Goal: Browse casually: Explore the website without a specific task or goal

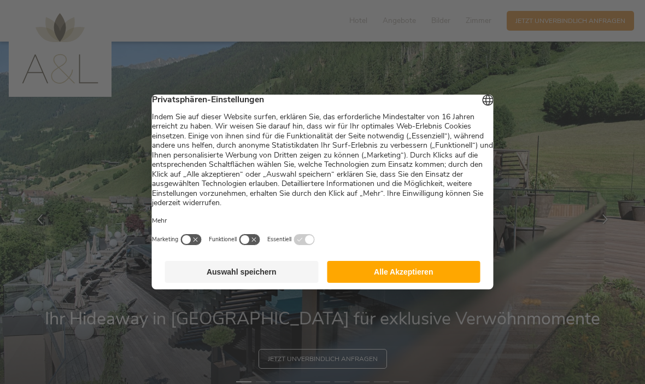
click at [457, 281] on button "Alle Akzeptieren" at bounding box center [404, 272] width 154 height 22
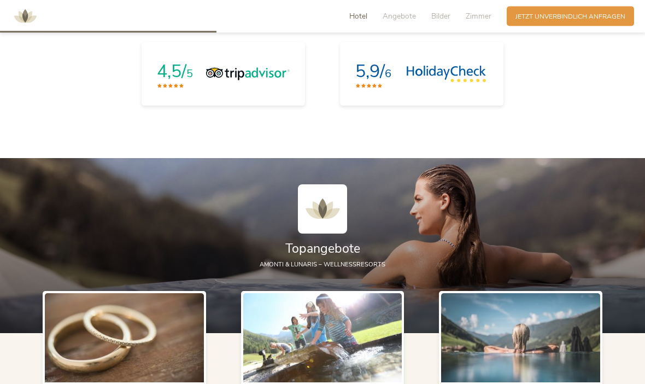
scroll to position [998, 0]
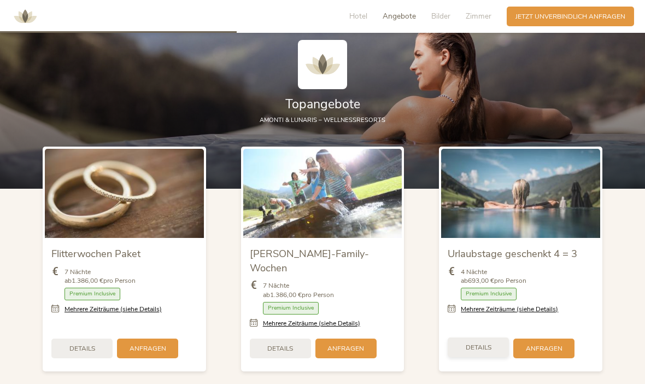
click at [485, 352] on span "Details" at bounding box center [479, 347] width 26 height 9
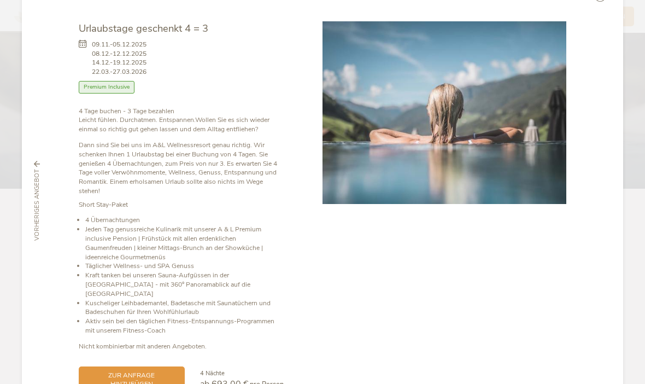
scroll to position [40, 0]
click at [219, 378] on span "ab 693,00 €" at bounding box center [224, 384] width 49 height 12
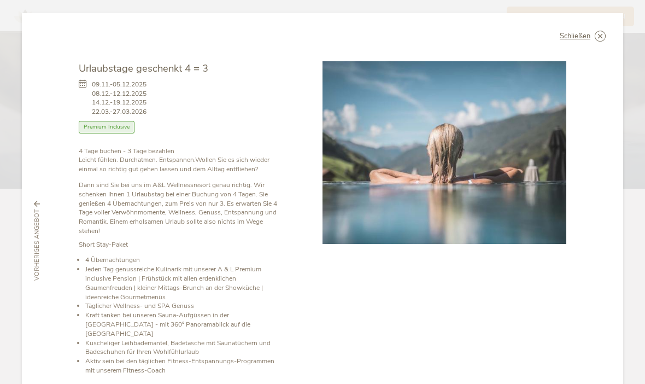
scroll to position [0, 0]
click at [572, 36] on span "Schließen" at bounding box center [575, 36] width 31 height 7
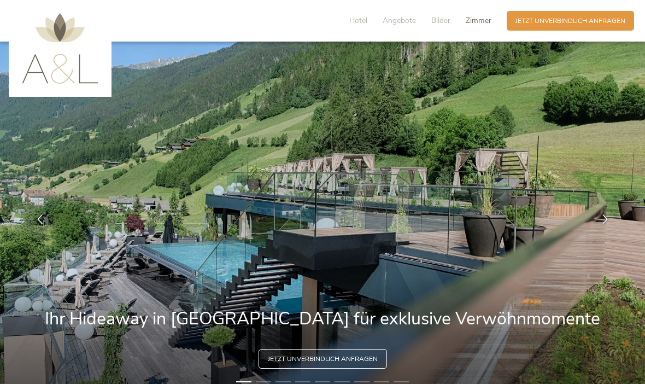
click at [467, 22] on span "Zimmer" at bounding box center [479, 20] width 26 height 10
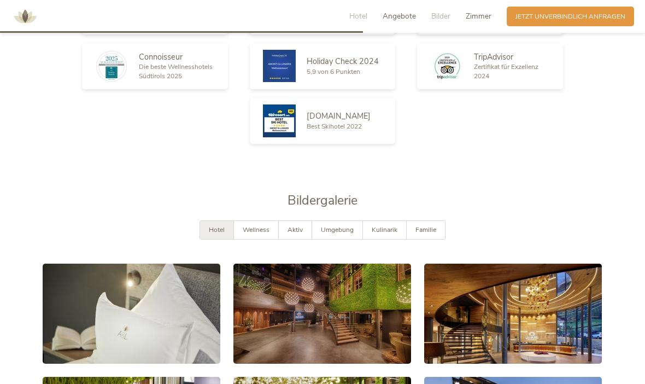
scroll to position [1445, 0]
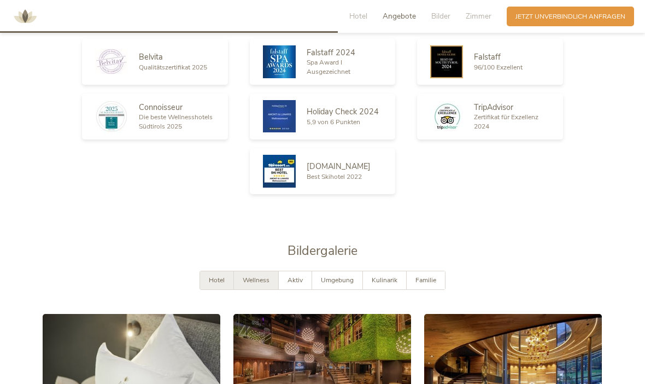
click at [263, 284] on span "Wellness" at bounding box center [256, 280] width 27 height 9
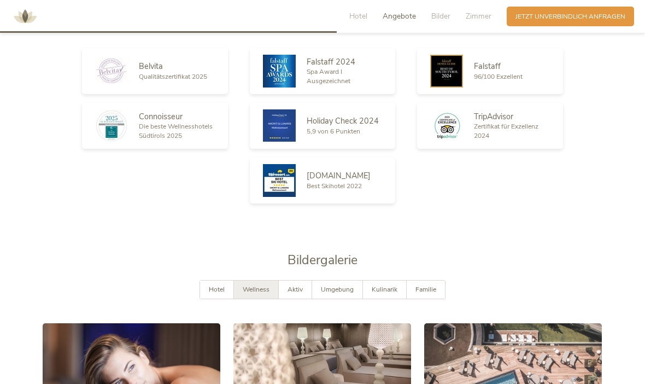
scroll to position [1435, 0]
click at [298, 294] on span "Aktiv" at bounding box center [295, 289] width 15 height 9
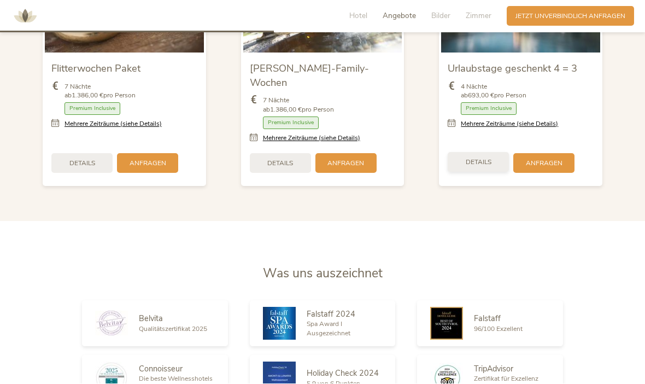
scroll to position [1184, 0]
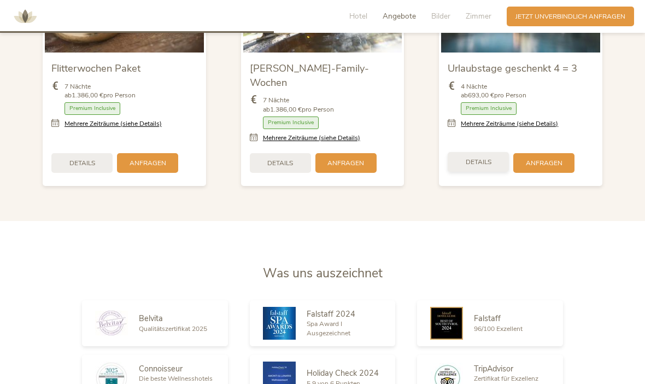
click at [483, 166] on span "Details" at bounding box center [479, 161] width 26 height 9
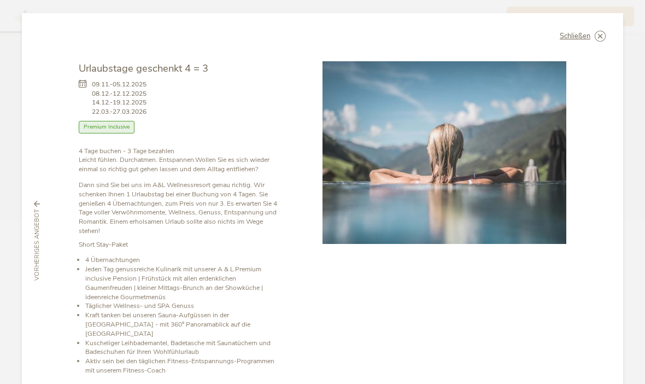
scroll to position [0, 0]
click at [589, 33] on span "Schließen" at bounding box center [575, 36] width 31 height 7
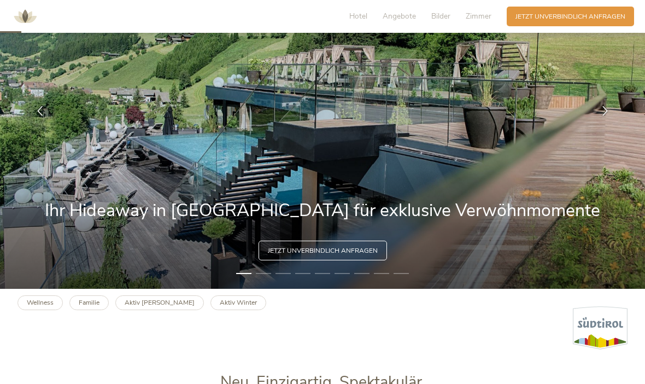
scroll to position [113, 0]
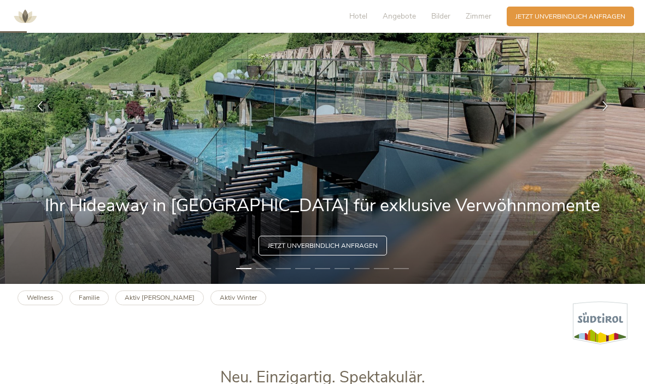
click at [261, 273] on li "2" at bounding box center [263, 268] width 15 height 9
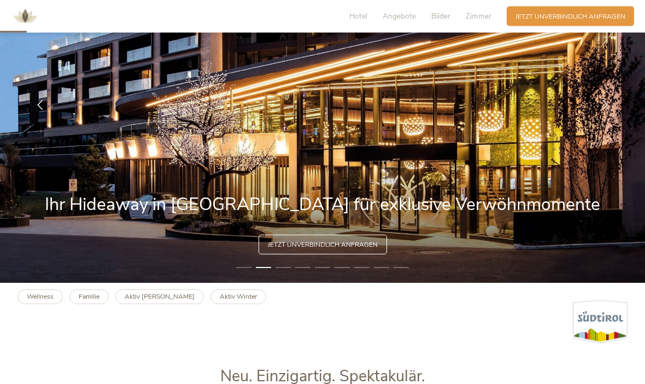
scroll to position [114, 0]
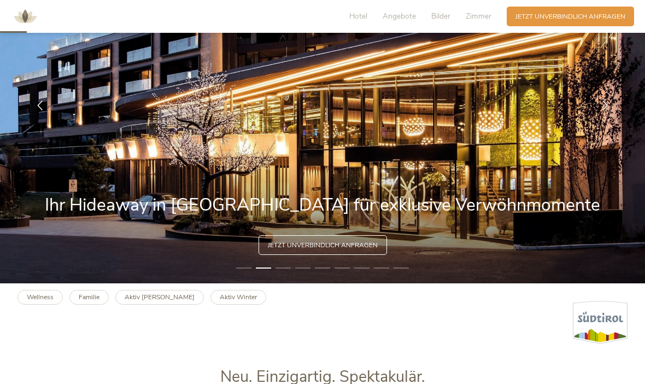
click at [282, 283] on img at bounding box center [322, 105] width 645 height 355
click at [284, 272] on li "3" at bounding box center [283, 268] width 15 height 9
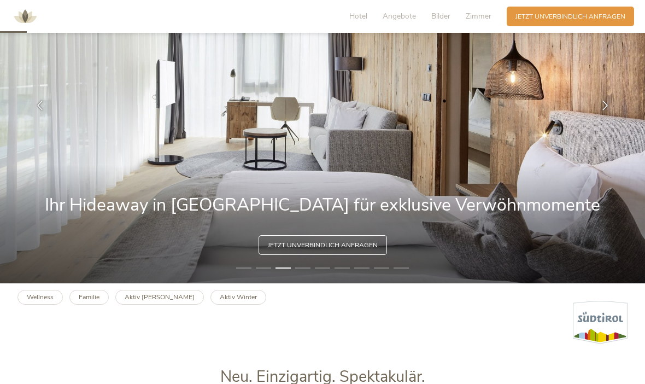
click at [303, 272] on li "4" at bounding box center [302, 268] width 15 height 9
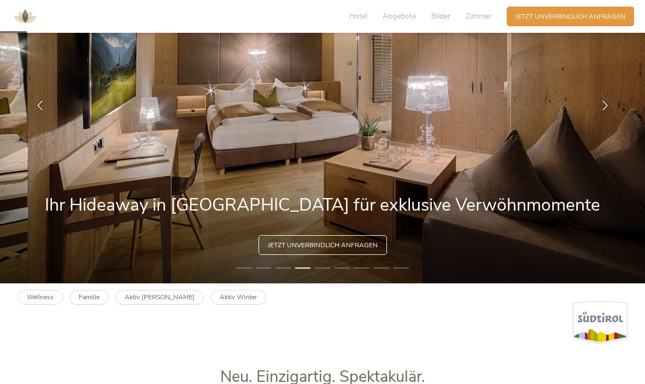
click at [324, 272] on li "5" at bounding box center [322, 268] width 15 height 9
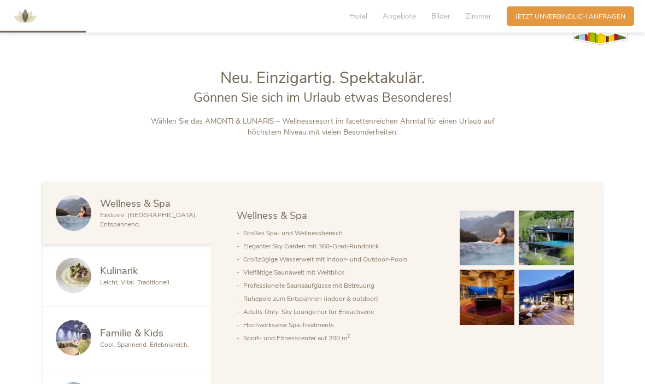
scroll to position [0, 0]
